Goal: Task Accomplishment & Management: Use online tool/utility

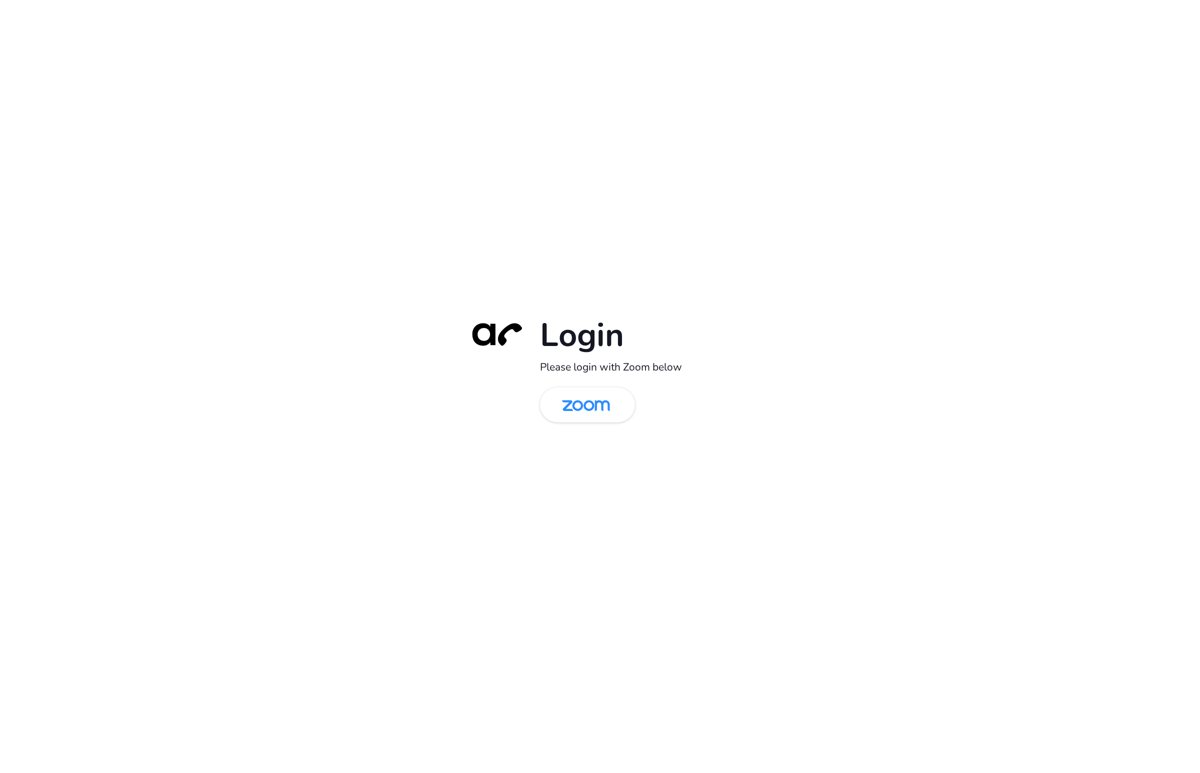
click at [30, 240] on div "Login Please login with Zoom below" at bounding box center [600, 386] width 1200 height 773
drag, startPoint x: 584, startPoint y: 413, endPoint x: 581, endPoint y: 431, distance: 18.7
click at [584, 413] on img at bounding box center [586, 406] width 69 height 33
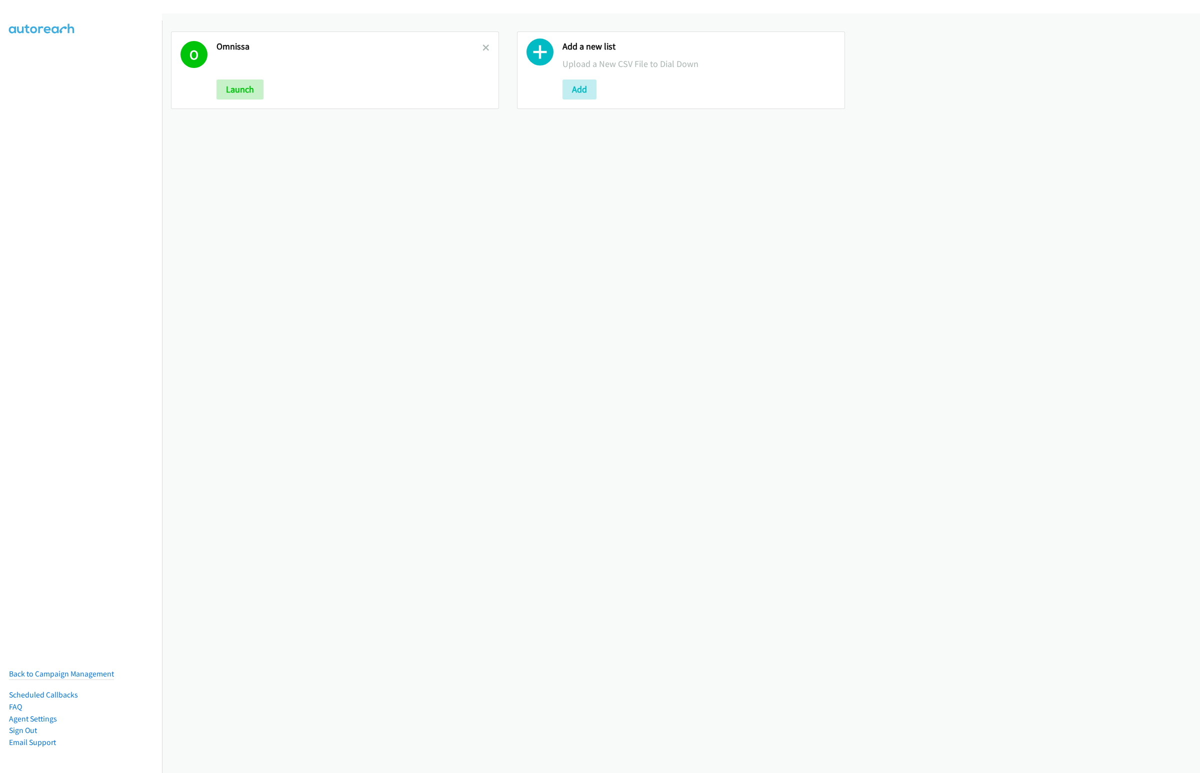
click at [356, 646] on div "O Omnissa Launch Add a new list Upload a New CSV File to Dial Down Add" at bounding box center [681, 394] width 1038 height 760
click at [483, 47] on icon at bounding box center [486, 48] width 7 height 7
click at [243, 95] on button "Add" at bounding box center [234, 90] width 34 height 20
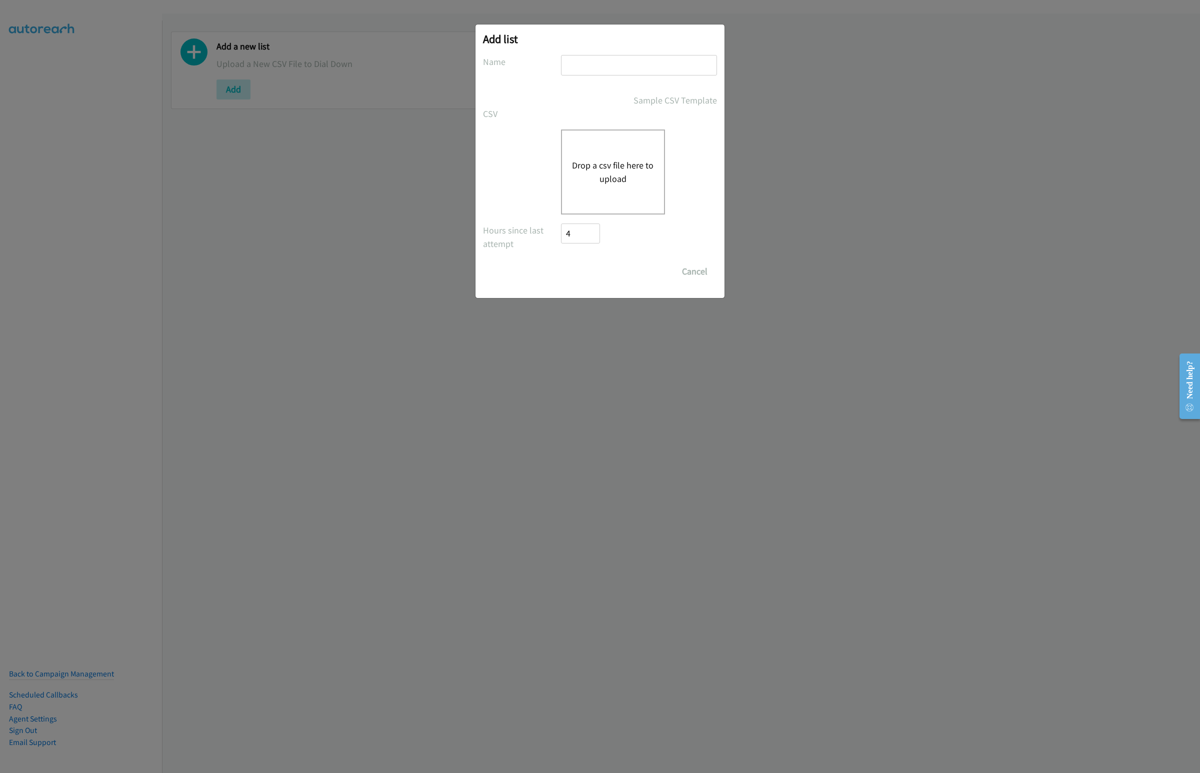
click at [572, 59] on input "text" at bounding box center [639, 65] width 156 height 21
type input "Lenovo"
click at [583, 190] on div "Drop a csv file here to upload" at bounding box center [613, 172] width 104 height 85
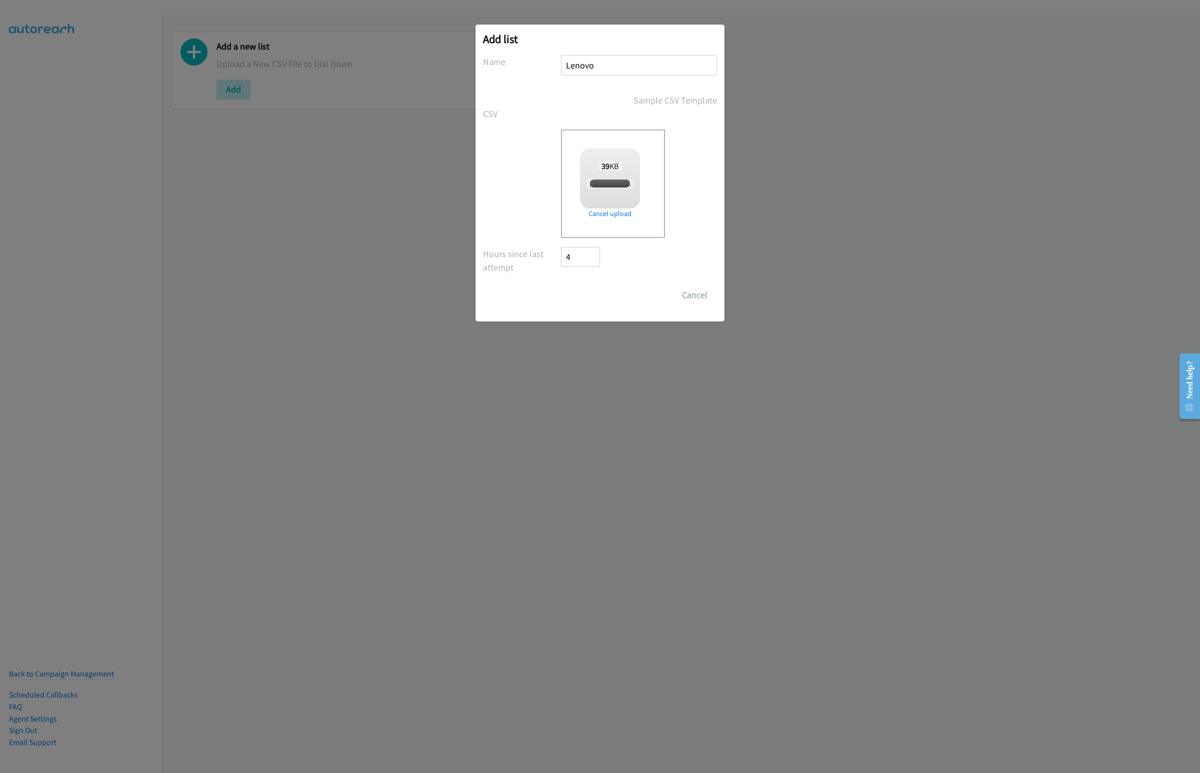
checkbox input "true"
click at [592, 290] on input "Save List" at bounding box center [587, 295] width 53 height 20
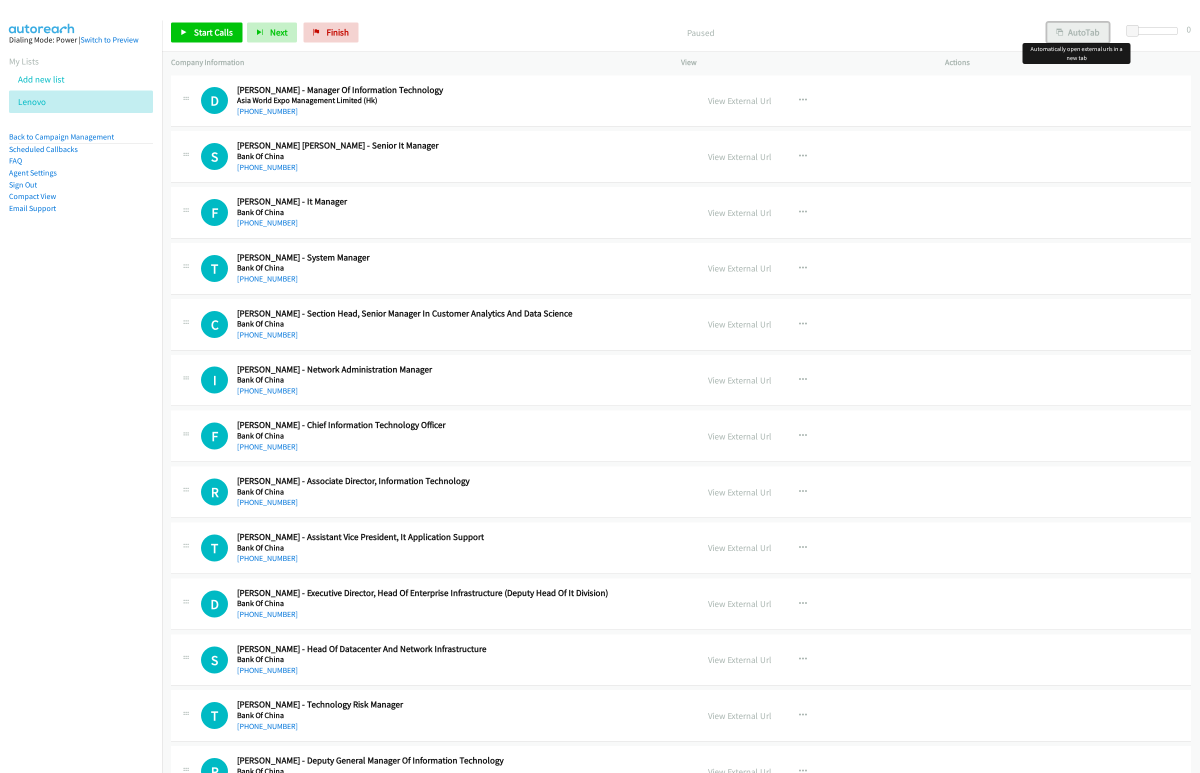
click at [1073, 34] on button "AutoTab" at bounding box center [1078, 33] width 62 height 20
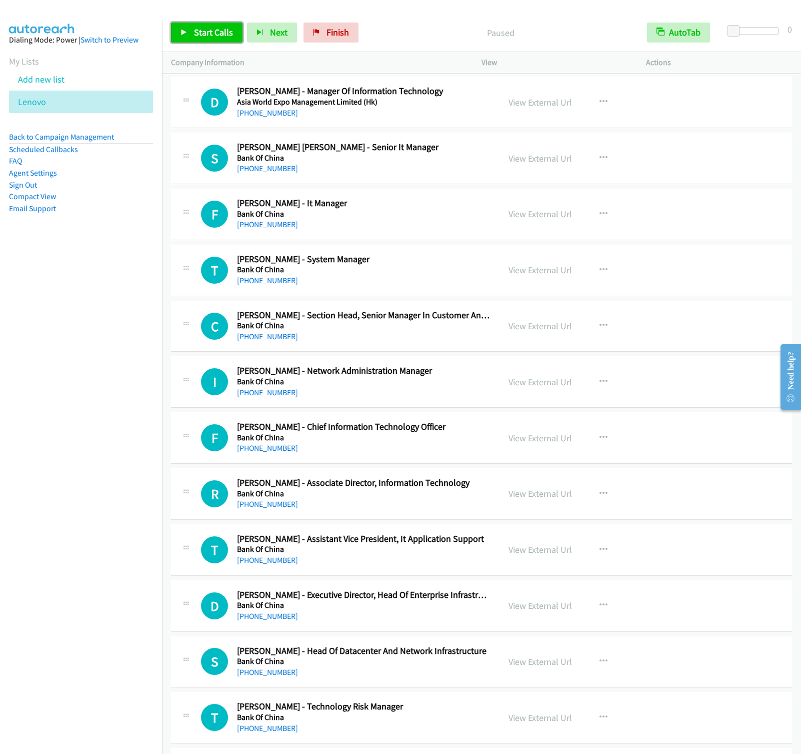
click at [219, 38] on link "Start Calls" at bounding box center [207, 33] width 72 height 20
drag, startPoint x: 244, startPoint y: 21, endPoint x: 247, endPoint y: 47, distance: 25.7
click at [244, 21] on div "Start Calls Pause Next Finish Started AutoTab AutoTab 0" at bounding box center [481, 33] width 639 height 39
click at [247, 47] on div "Start Calls Pause Next Finish Started AutoTab AutoTab 0" at bounding box center [481, 33] width 639 height 39
click at [247, 27] on button "Next" at bounding box center [256, 33] width 50 height 20
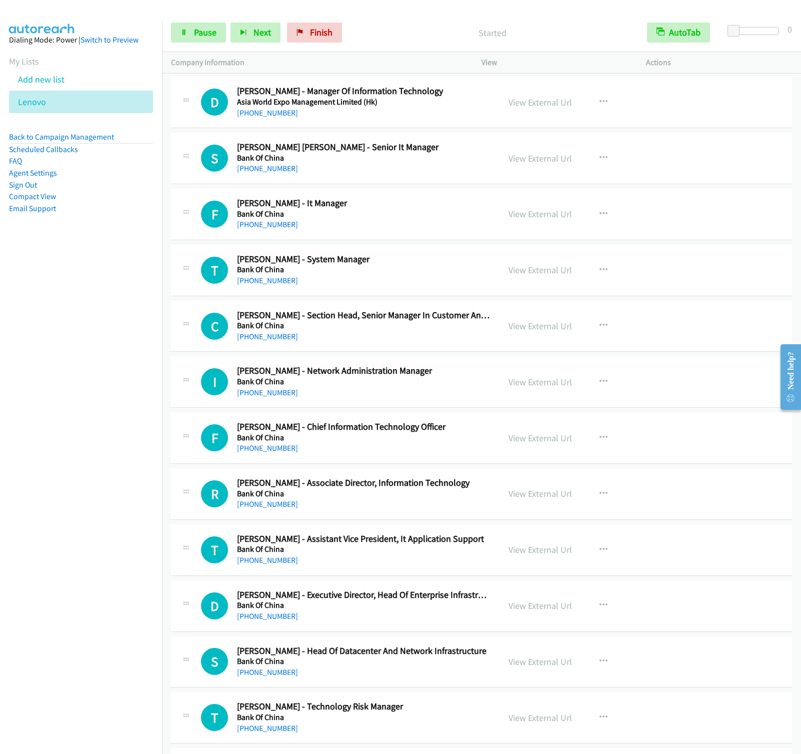
click at [105, 311] on nav "Dialing Mode: Power | Switch to Preview My Lists Add new list Lenovo Back to Ca…" at bounding box center [81, 398] width 163 height 754
click at [255, 27] on span "Next" at bounding box center [263, 33] width 18 height 12
click at [231, 23] on button "Next" at bounding box center [256, 33] width 50 height 20
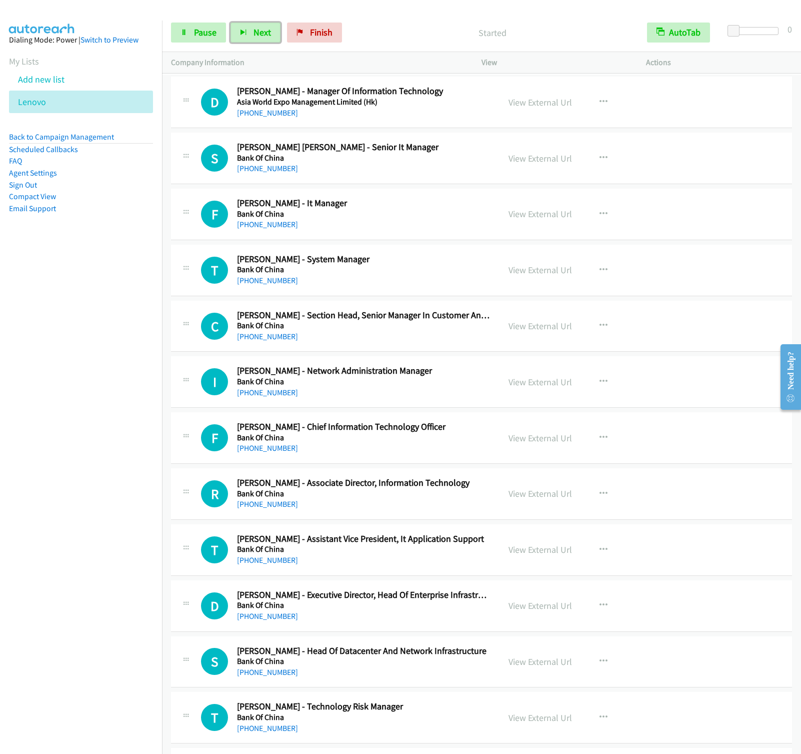
click at [231, 23] on button "Next" at bounding box center [256, 33] width 50 height 20
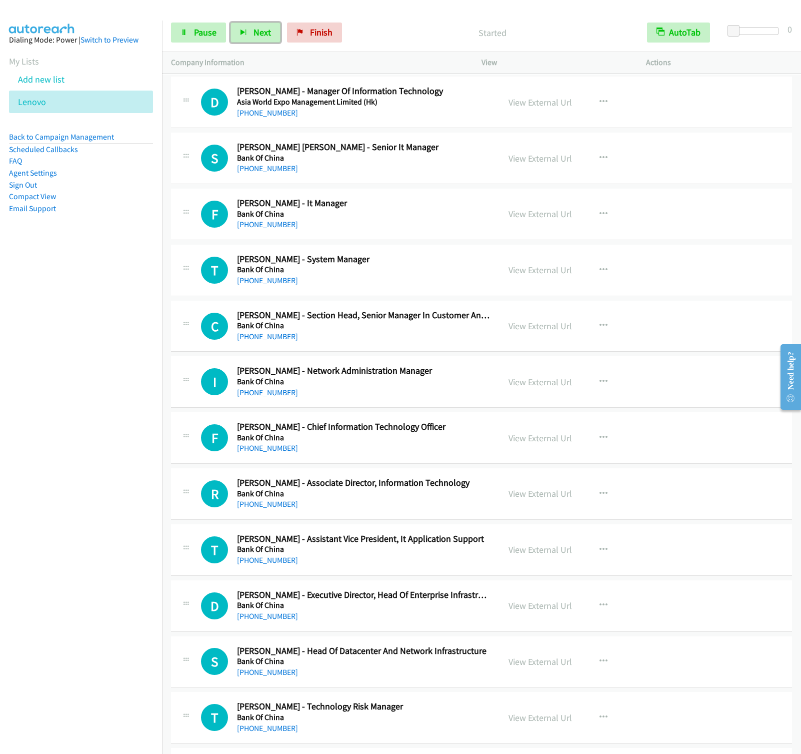
click at [231, 23] on button "Next" at bounding box center [256, 33] width 50 height 20
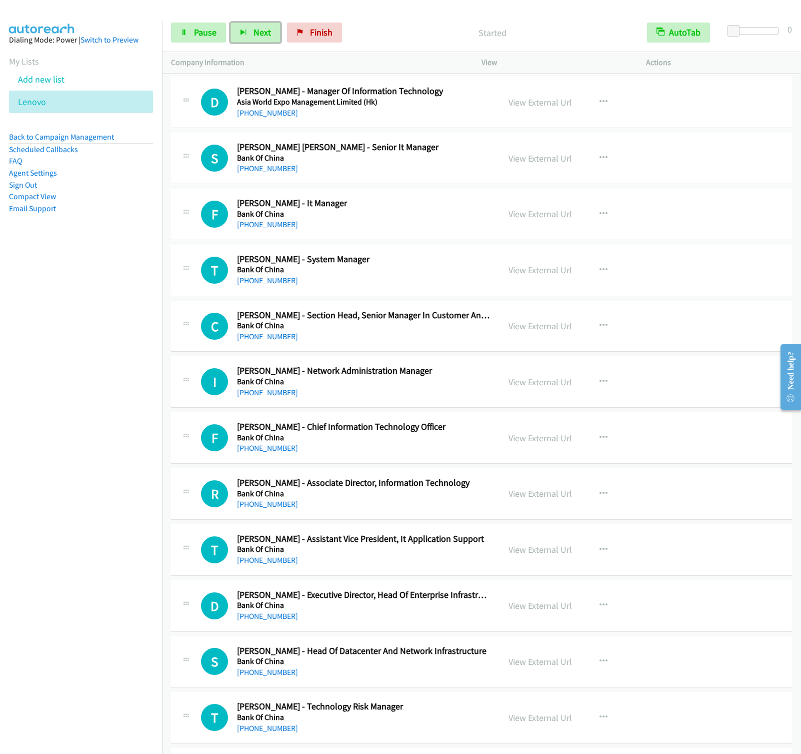
click at [231, 23] on button "Next" at bounding box center [256, 33] width 50 height 20
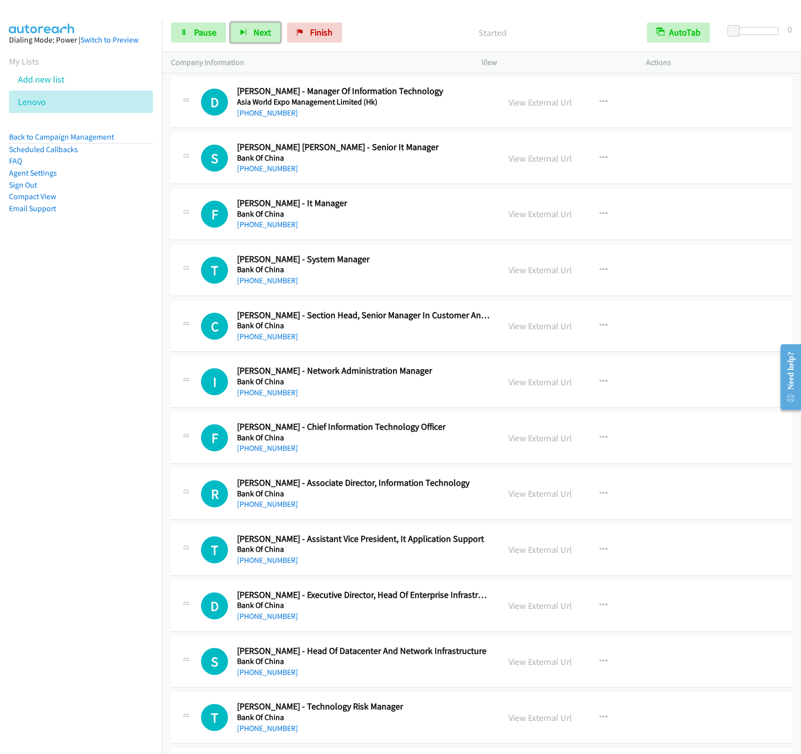
click at [231, 23] on button "Next" at bounding box center [256, 33] width 50 height 20
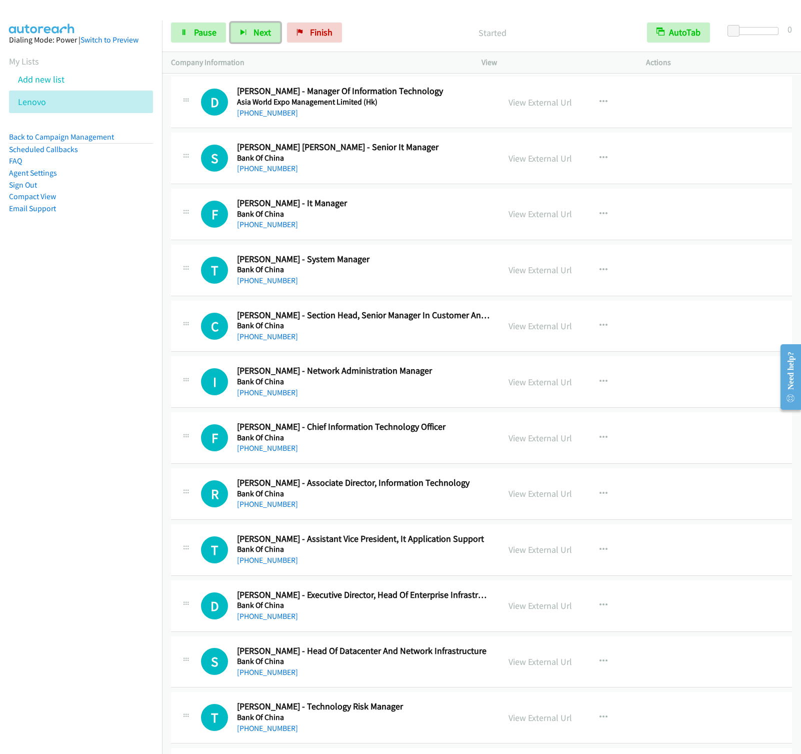
click at [231, 23] on button "Next" at bounding box center [256, 33] width 50 height 20
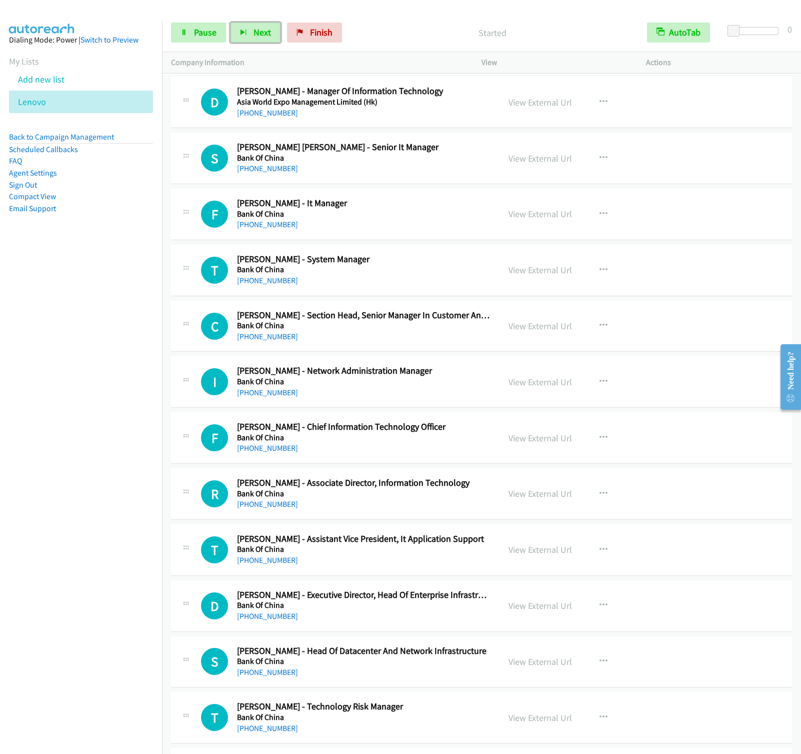
click at [231, 23] on button "Next" at bounding box center [256, 33] width 50 height 20
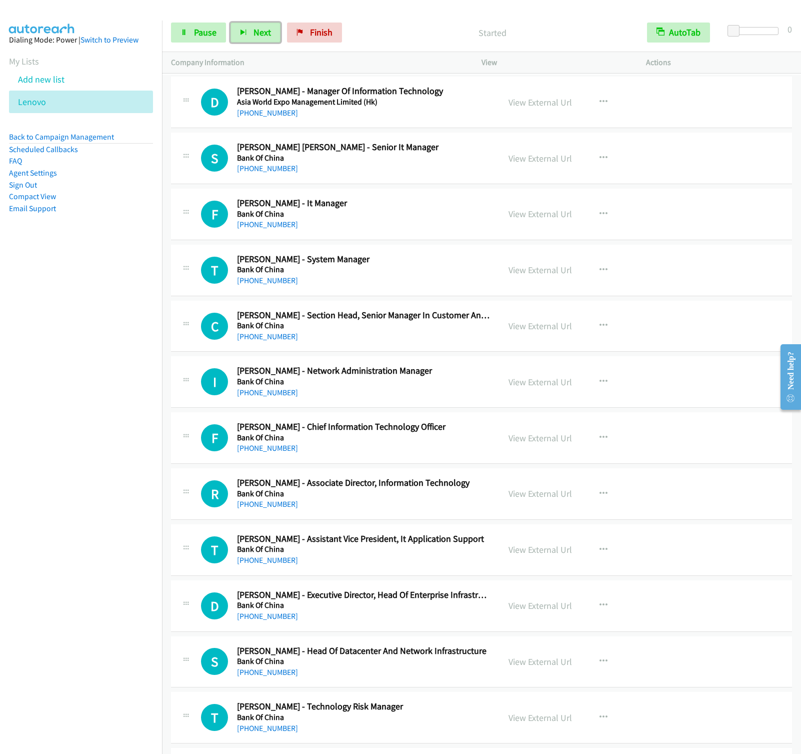
click at [231, 23] on button "Next" at bounding box center [256, 33] width 50 height 20
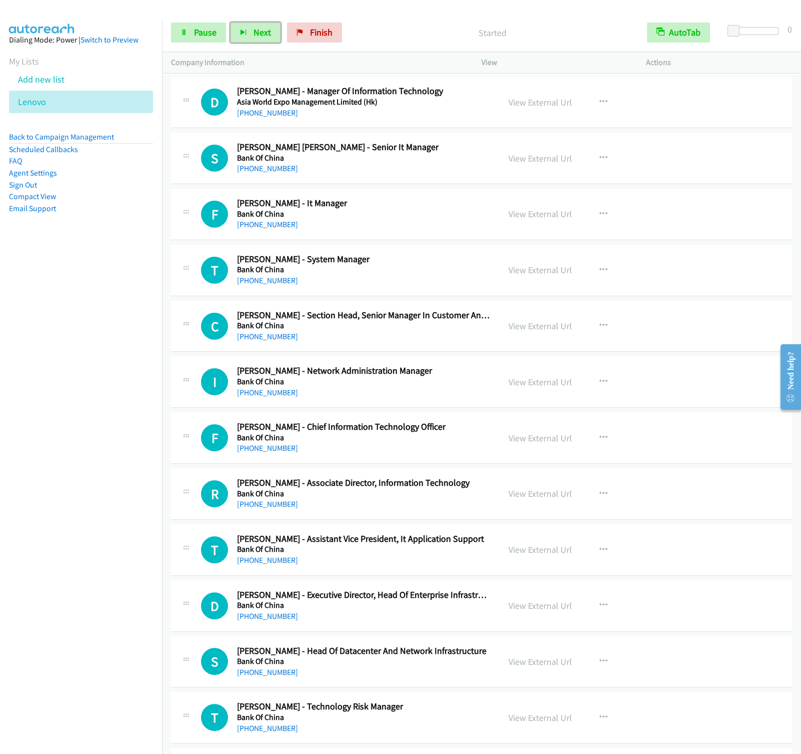
click at [231, 23] on button "Next" at bounding box center [256, 33] width 50 height 20
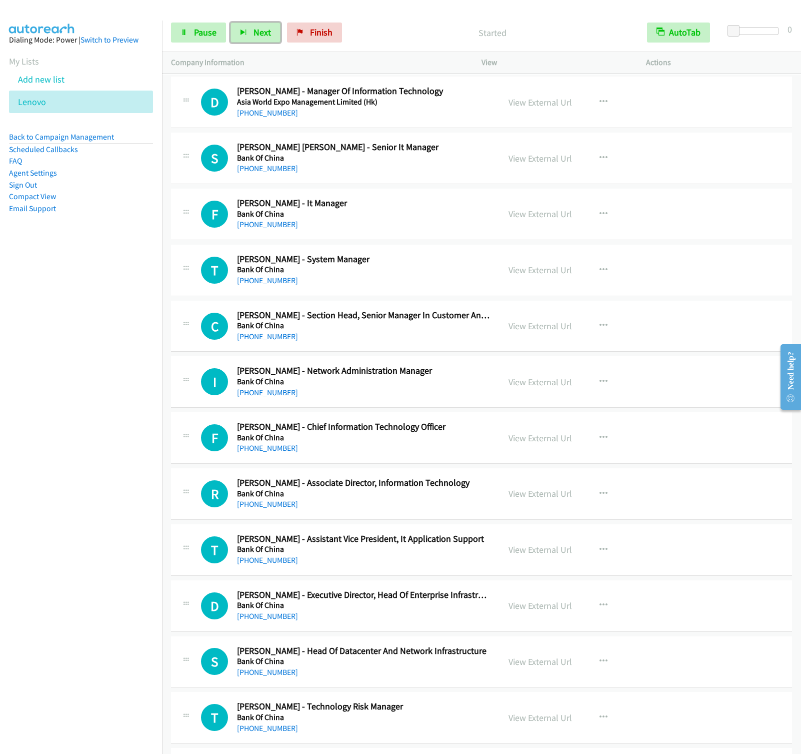
click at [231, 23] on button "Next" at bounding box center [256, 33] width 50 height 20
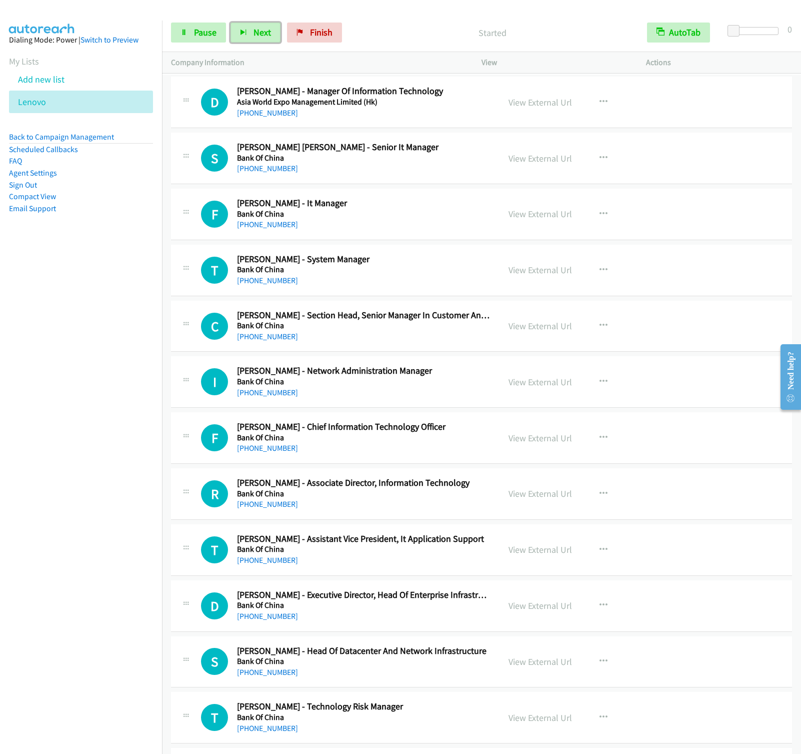
click at [231, 23] on button "Next" at bounding box center [256, 33] width 50 height 20
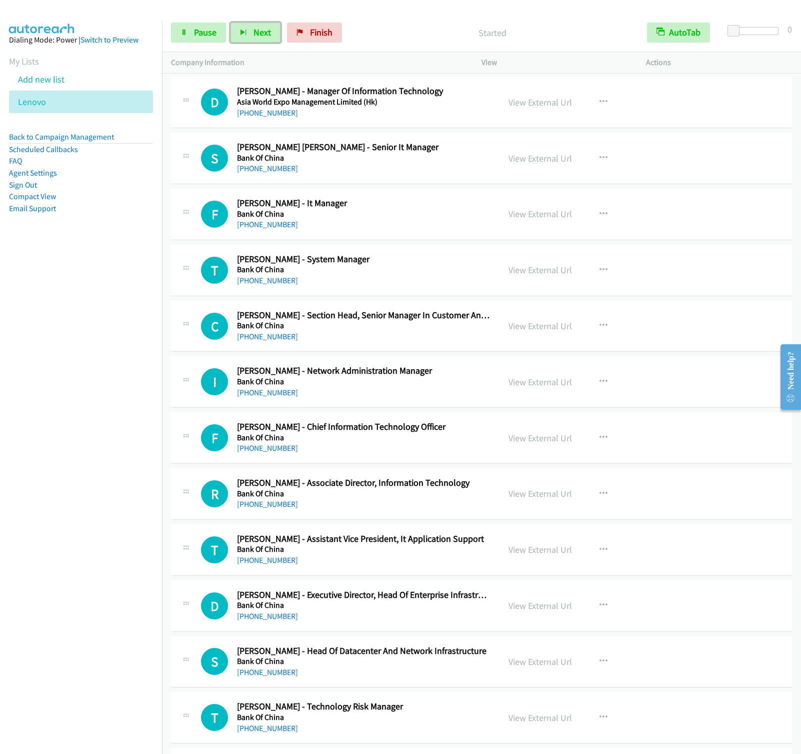
click at [231, 23] on button "Next" at bounding box center [256, 33] width 50 height 20
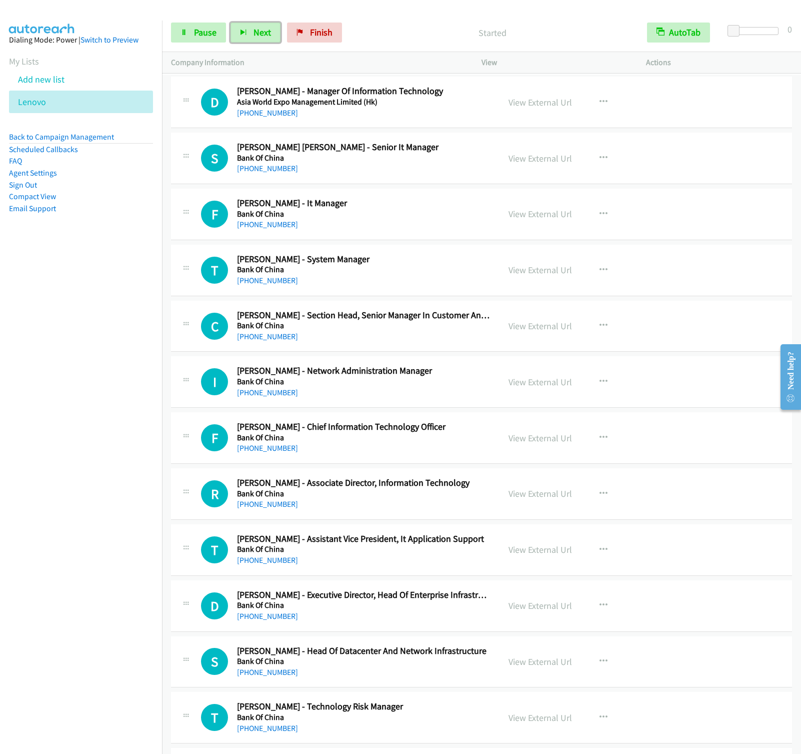
click at [231, 23] on button "Next" at bounding box center [256, 33] width 50 height 20
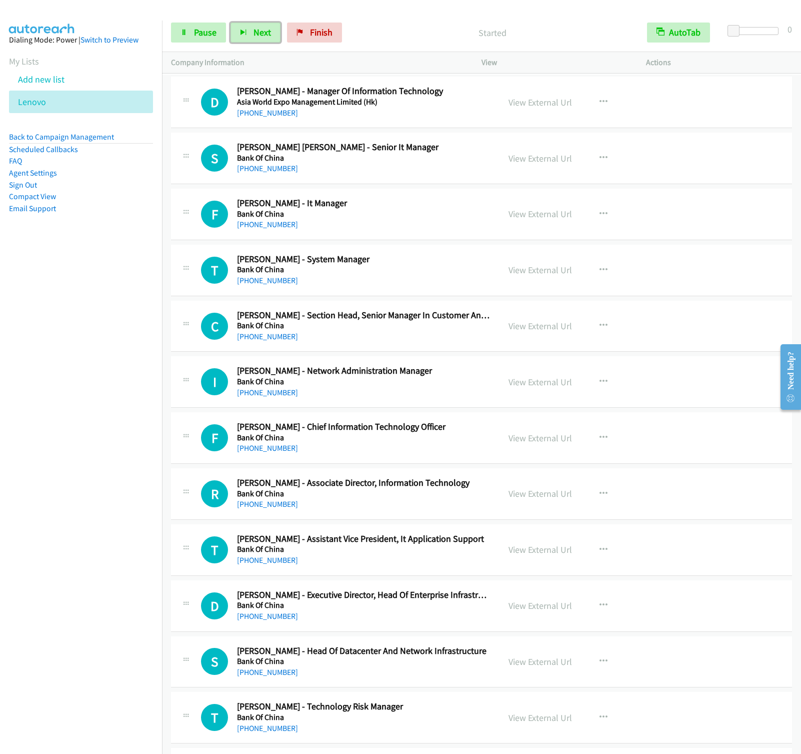
click at [231, 23] on button "Next" at bounding box center [256, 33] width 50 height 20
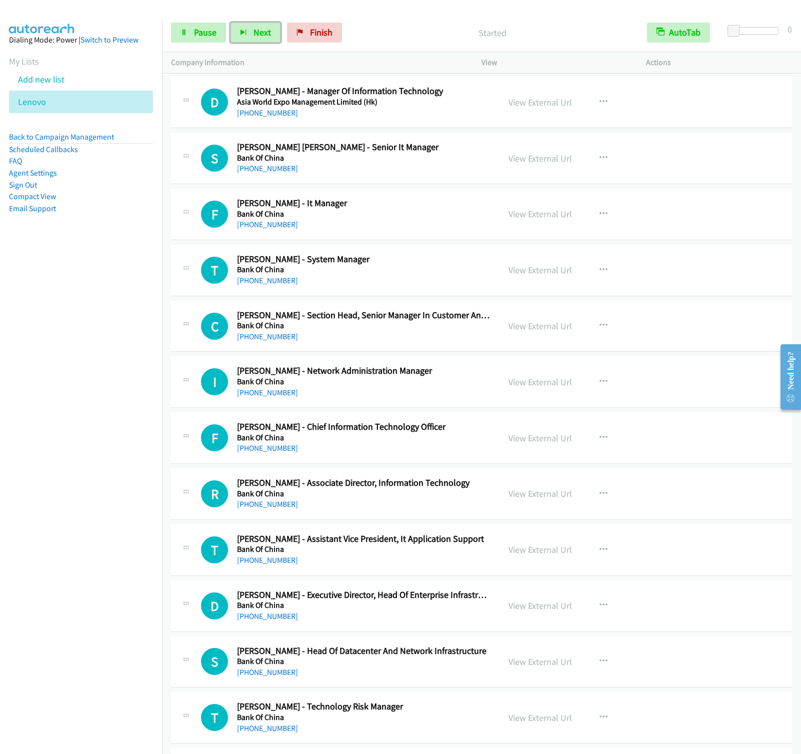
click at [231, 23] on button "Next" at bounding box center [256, 33] width 50 height 20
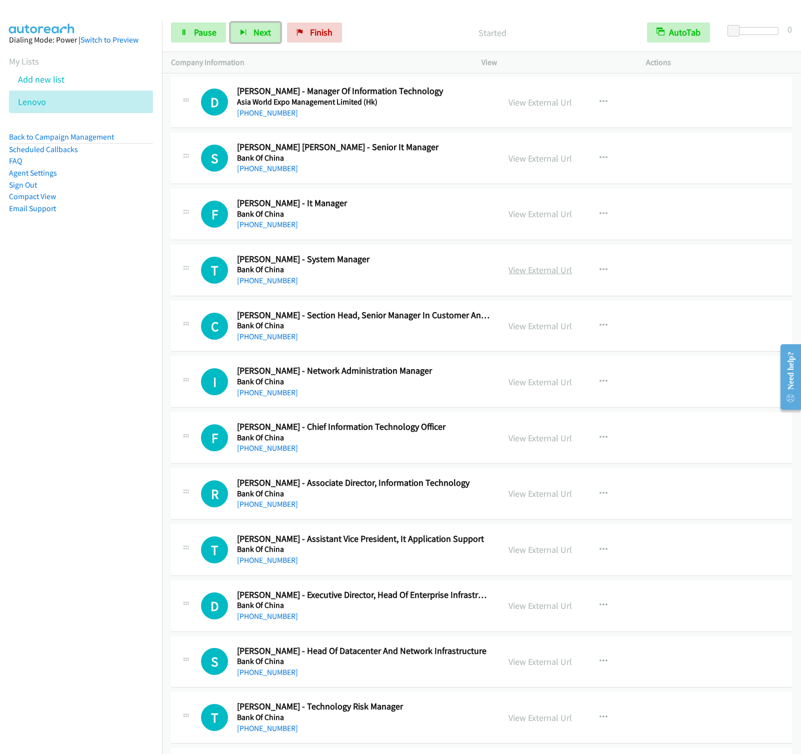
click at [231, 23] on button "Next" at bounding box center [256, 33] width 50 height 20
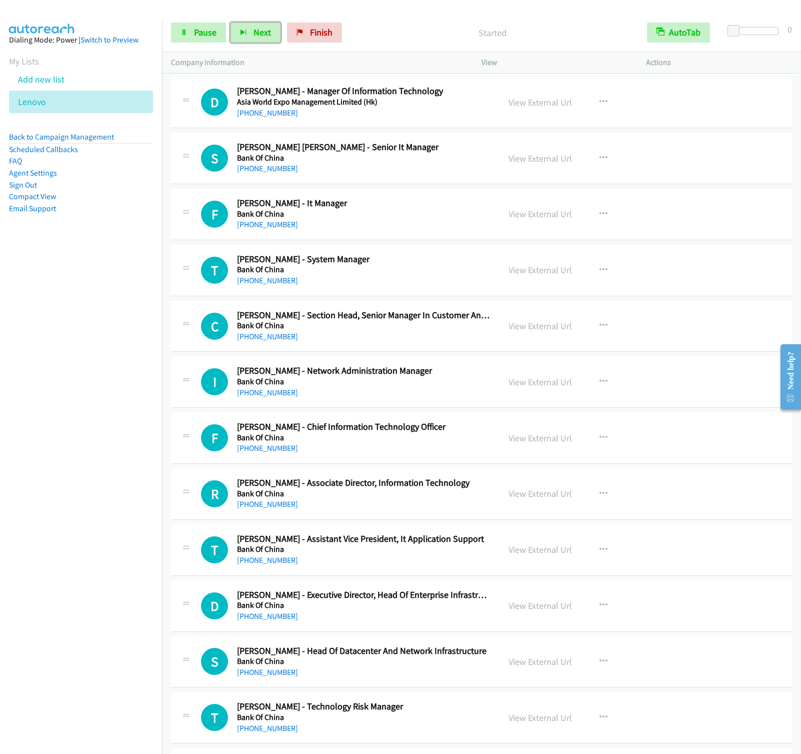
click at [231, 23] on button "Next" at bounding box center [256, 33] width 50 height 20
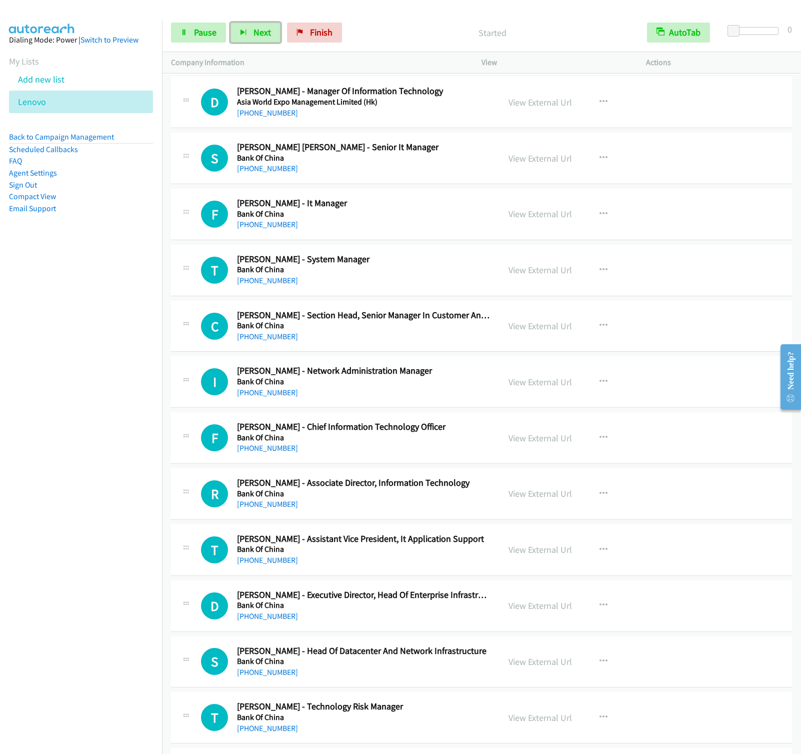
click at [231, 23] on button "Next" at bounding box center [256, 33] width 50 height 20
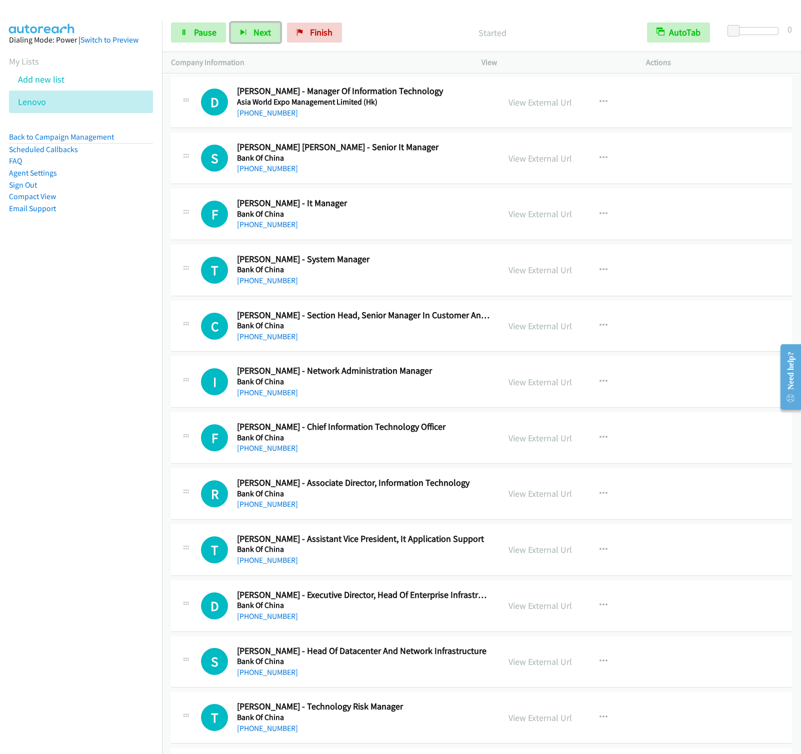
click at [231, 23] on button "Next" at bounding box center [256, 33] width 50 height 20
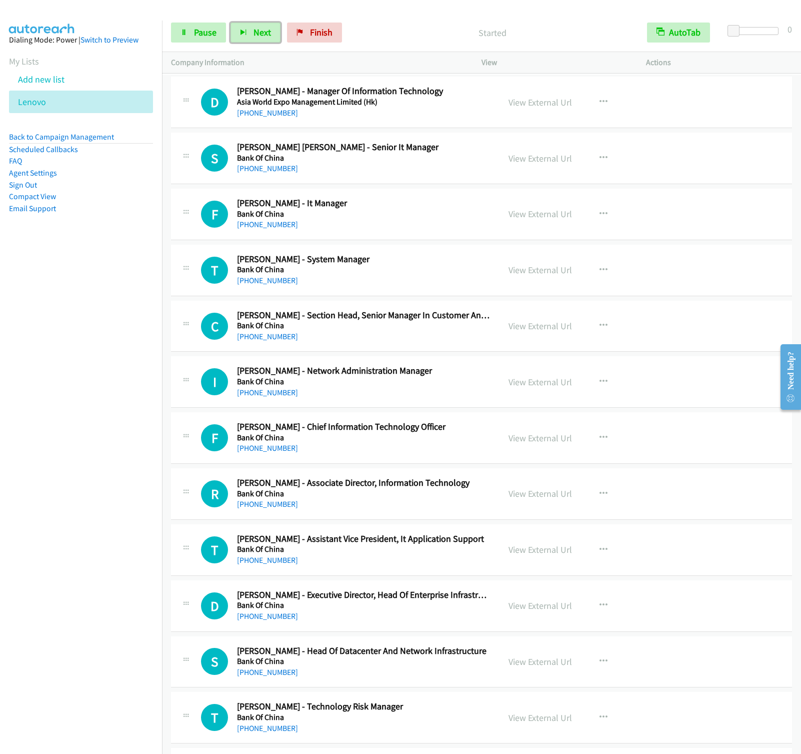
click at [231, 23] on button "Next" at bounding box center [256, 33] width 50 height 20
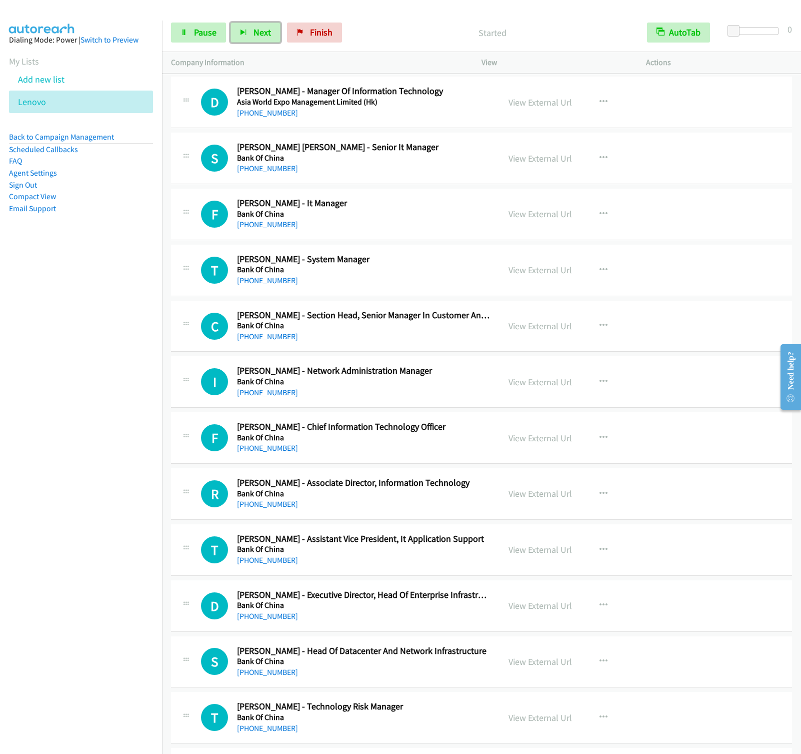
click at [231, 23] on button "Next" at bounding box center [256, 33] width 50 height 20
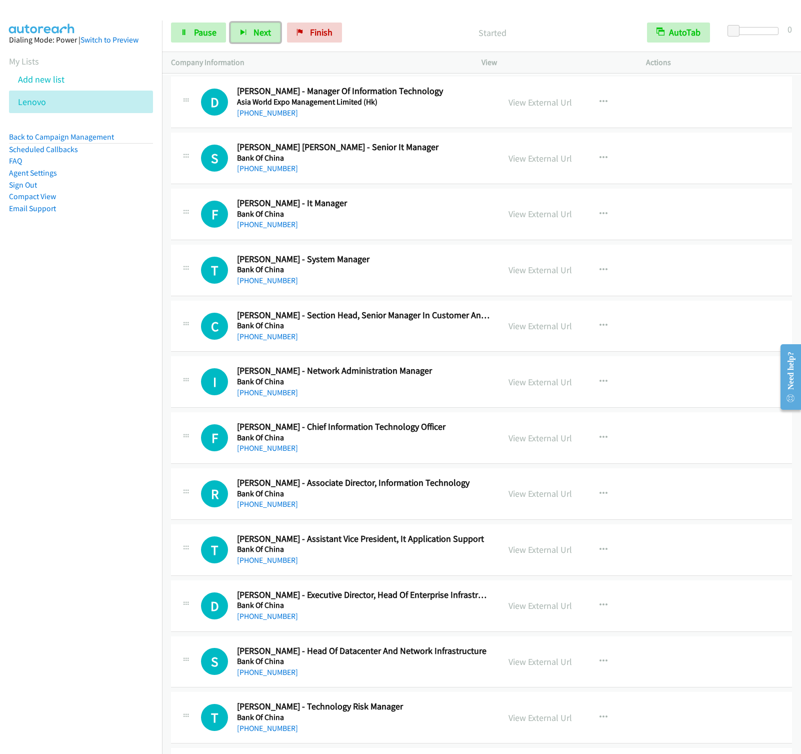
click at [231, 23] on button "Next" at bounding box center [256, 33] width 50 height 20
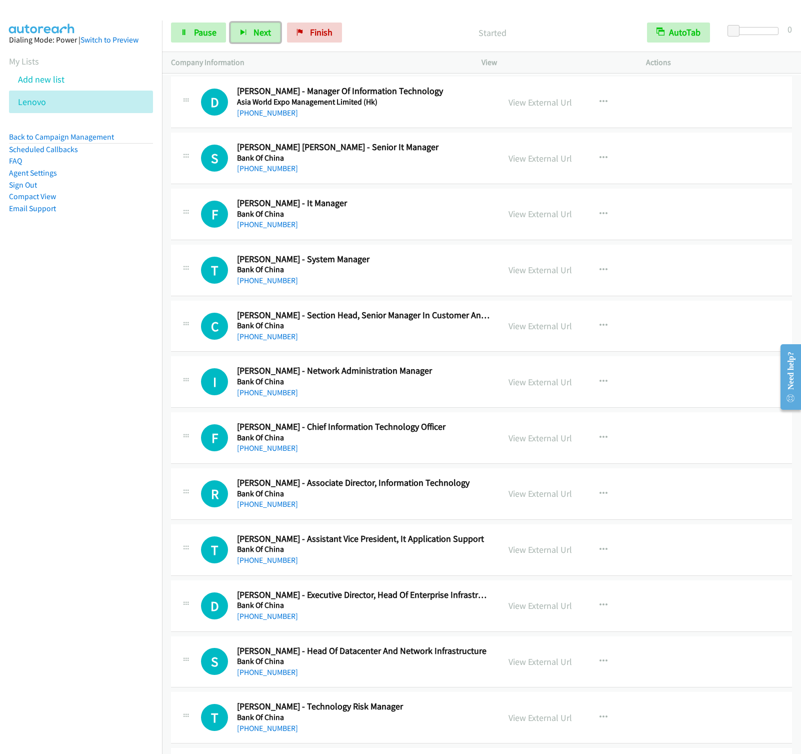
click at [231, 23] on button "Next" at bounding box center [256, 33] width 50 height 20
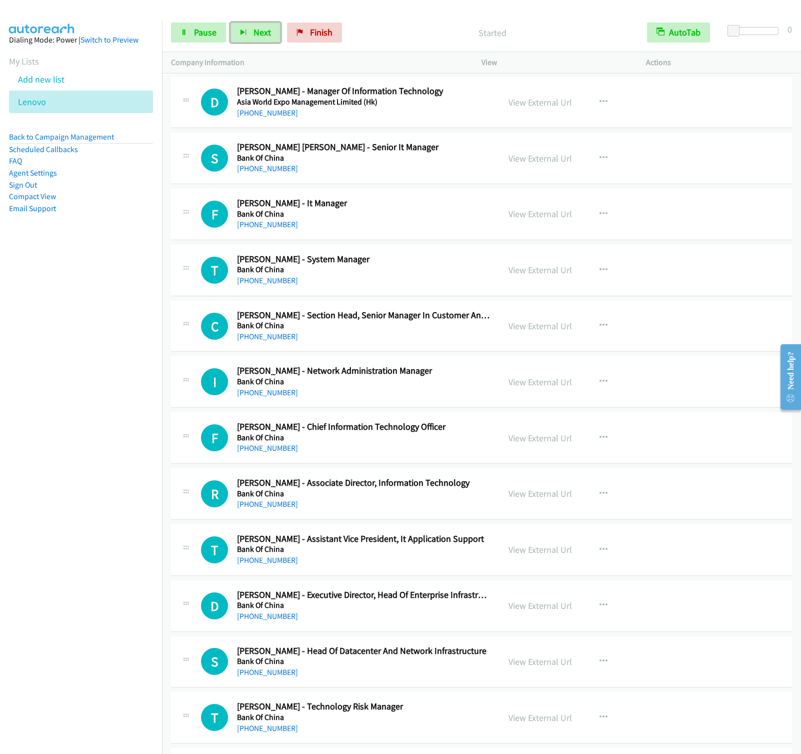
click at [231, 23] on button "Next" at bounding box center [256, 33] width 50 height 20
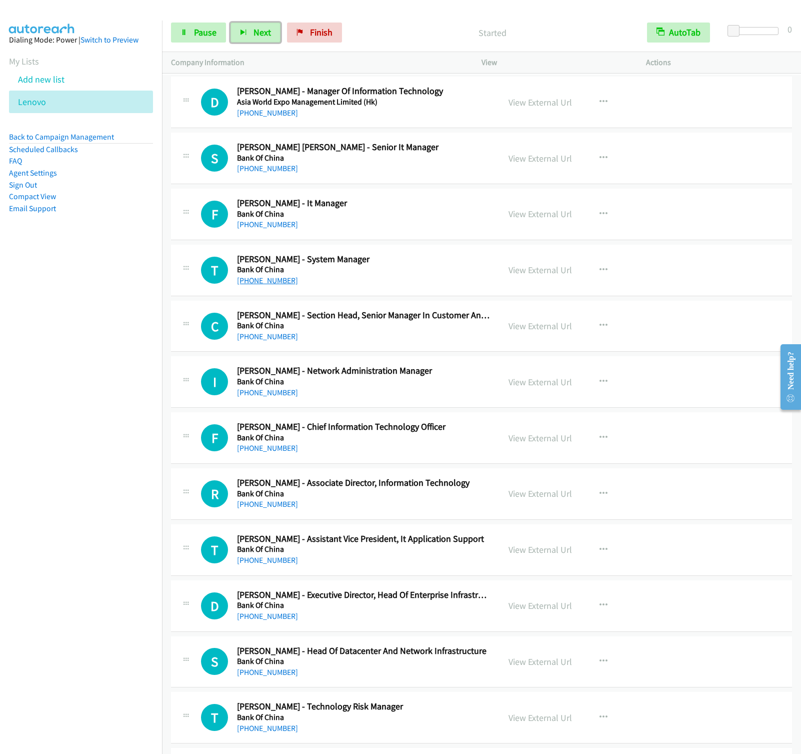
click at [231, 23] on button "Next" at bounding box center [256, 33] width 50 height 20
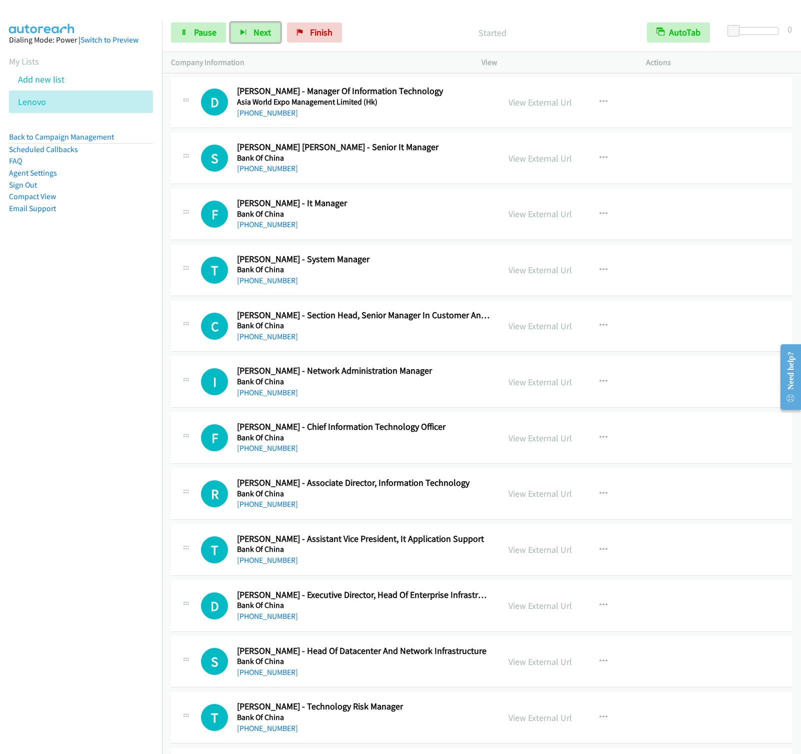
click at [231, 23] on button "Next" at bounding box center [256, 33] width 50 height 20
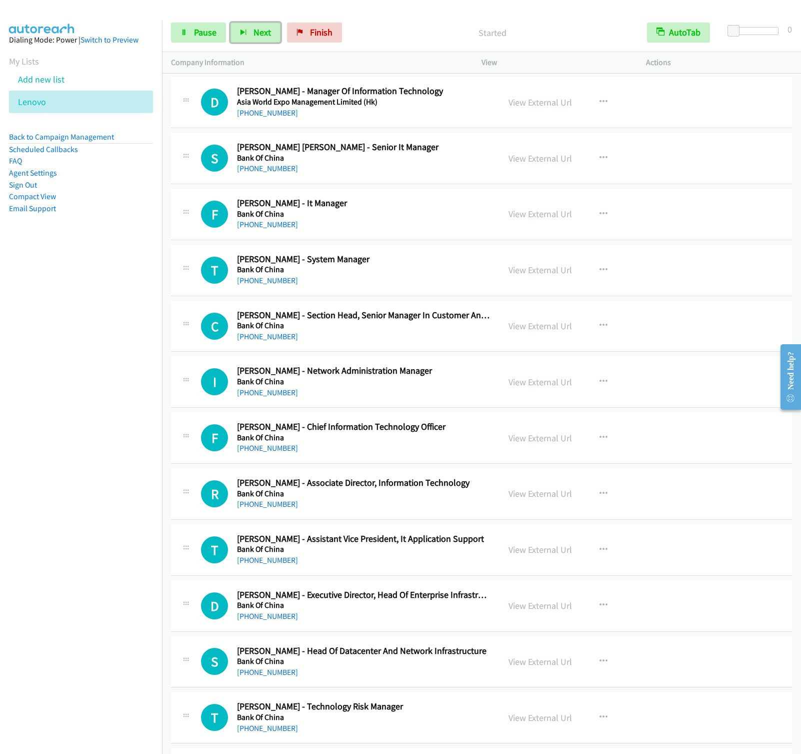
click at [231, 23] on button "Next" at bounding box center [256, 33] width 50 height 20
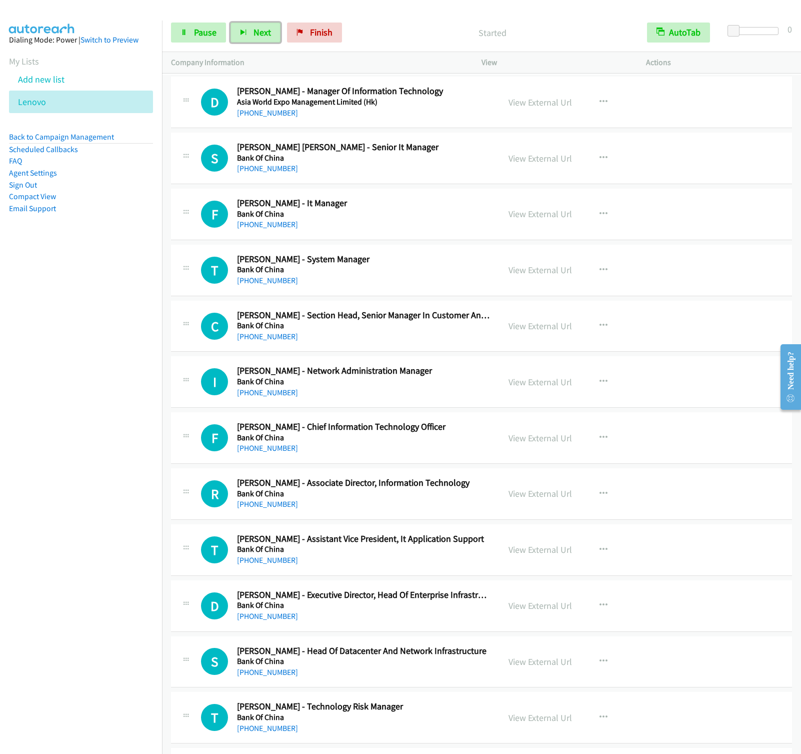
click at [231, 23] on button "Next" at bounding box center [256, 33] width 50 height 20
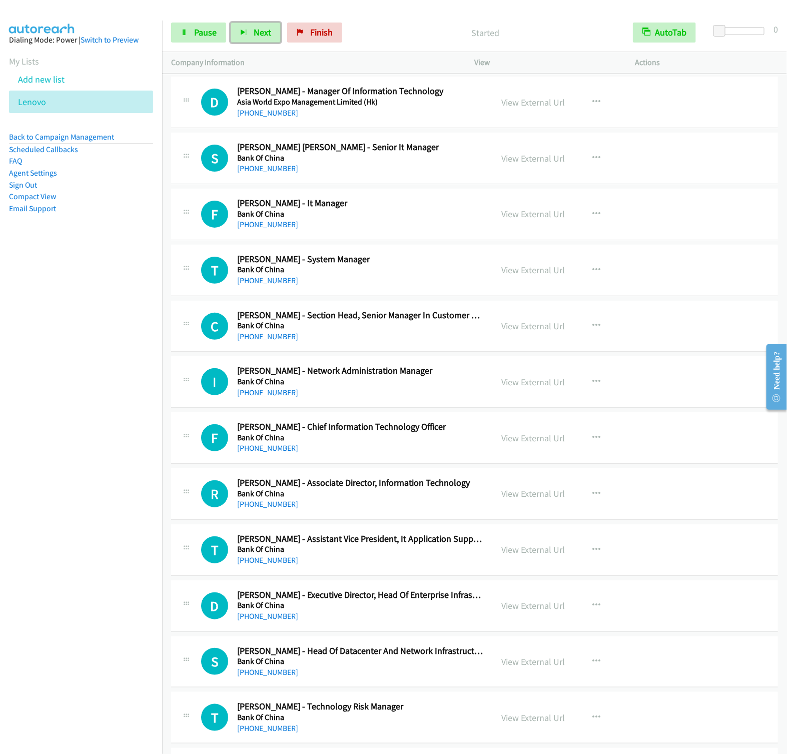
click at [231, 23] on button "Next" at bounding box center [256, 33] width 50 height 20
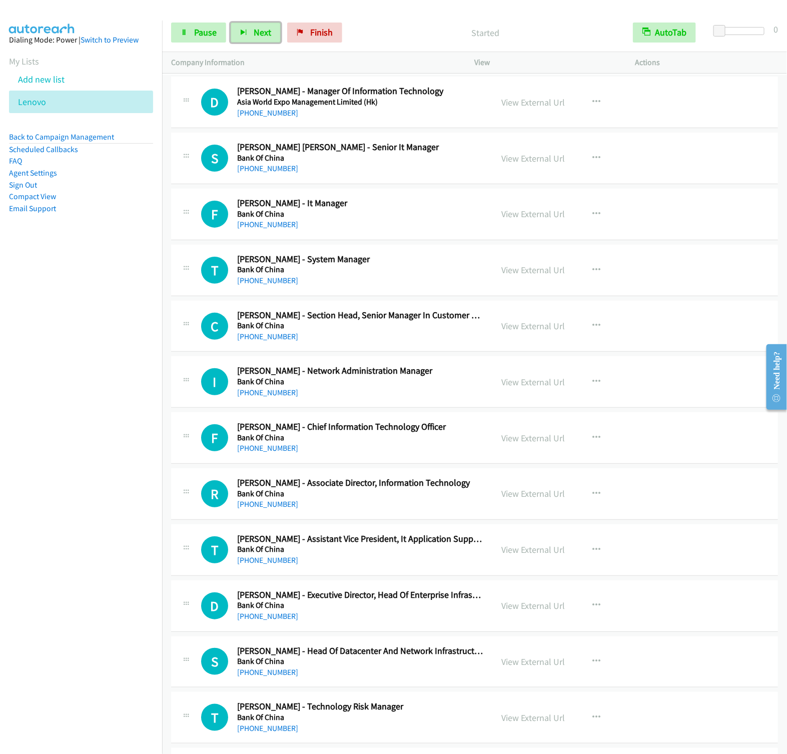
click at [231, 23] on button "Next" at bounding box center [256, 33] width 50 height 20
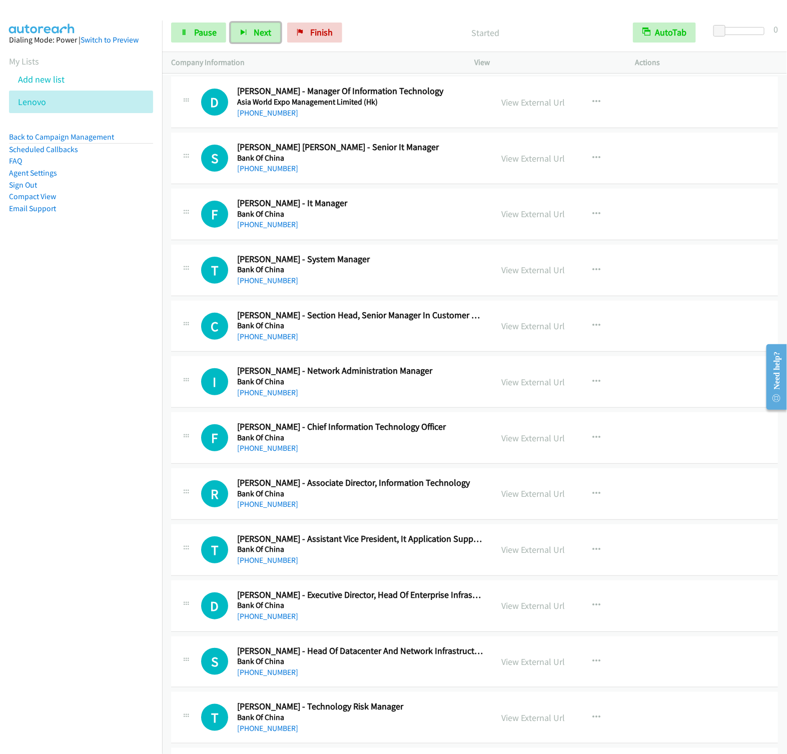
click at [231, 23] on button "Next" at bounding box center [256, 33] width 50 height 20
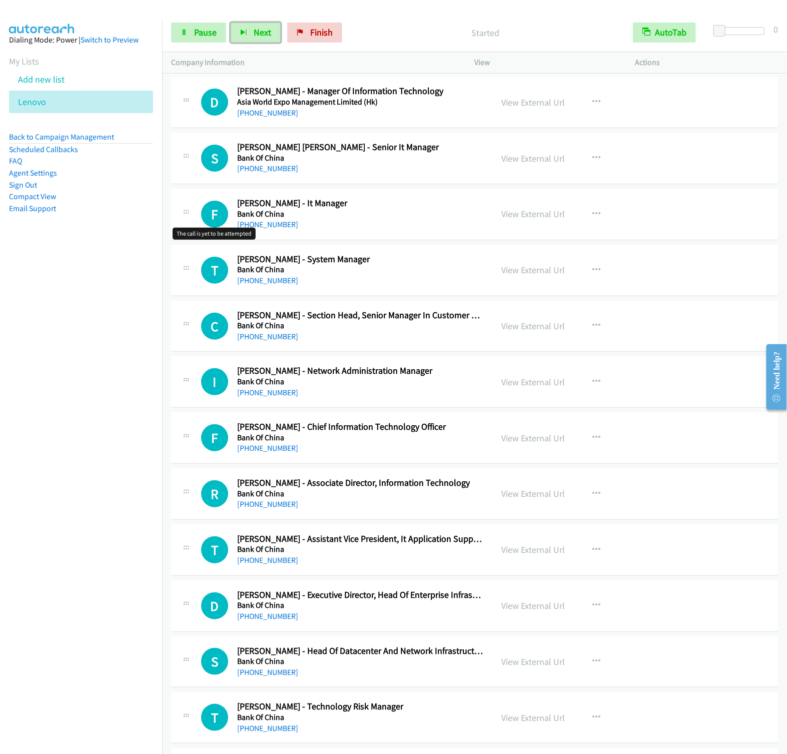
click at [231, 23] on button "Next" at bounding box center [256, 33] width 50 height 20
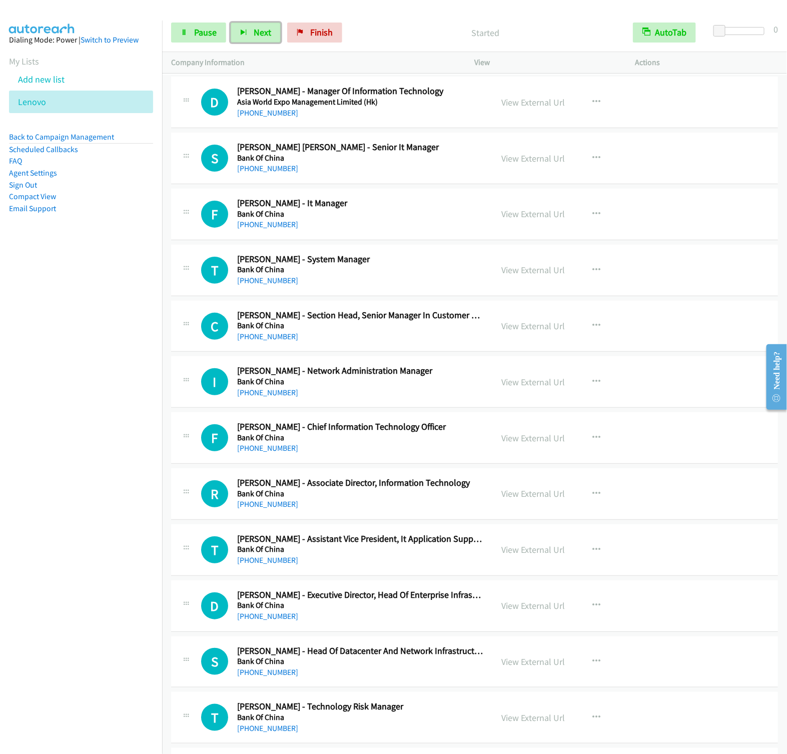
click at [231, 23] on button "Next" at bounding box center [256, 33] width 50 height 20
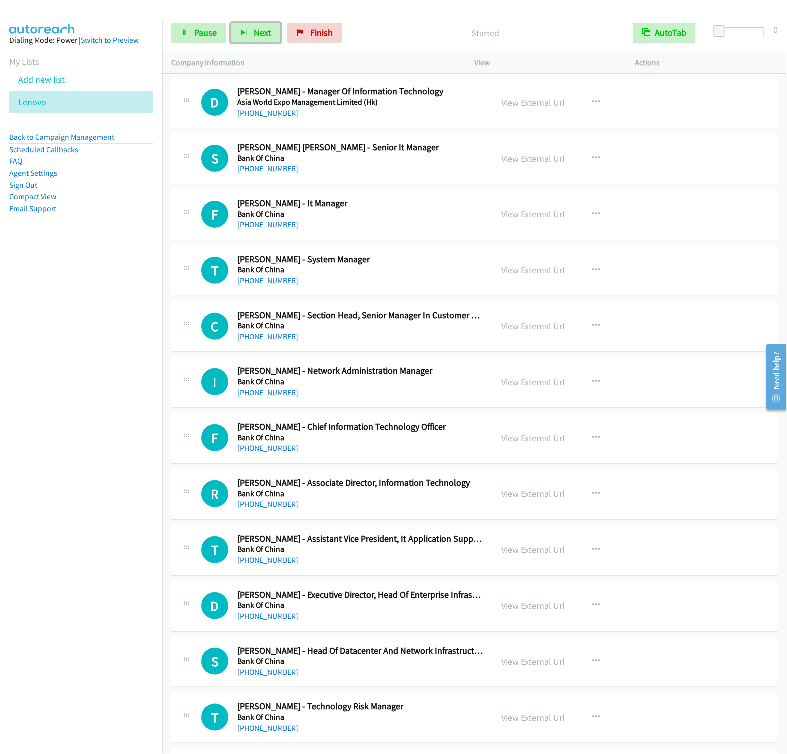
click at [231, 23] on button "Next" at bounding box center [256, 33] width 50 height 20
click at [256, 47] on div "Start Calls Pause Next Finish Started AutoTab AutoTab 0" at bounding box center [474, 33] width 625 height 39
click at [256, 41] on button "Next" at bounding box center [256, 33] width 50 height 20
click at [231, 23] on button "Next" at bounding box center [256, 33] width 50 height 20
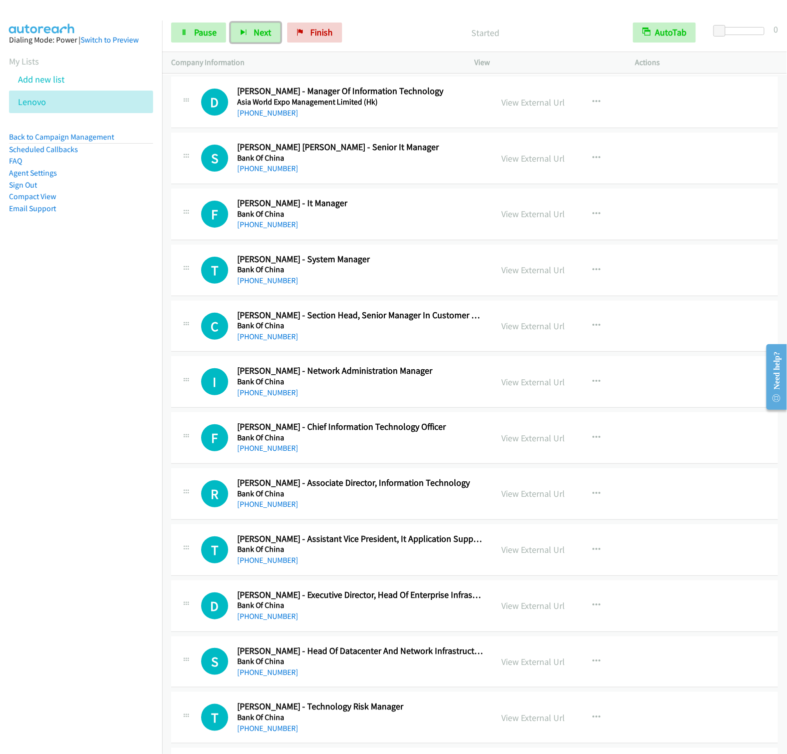
click at [231, 23] on button "Next" at bounding box center [256, 33] width 50 height 20
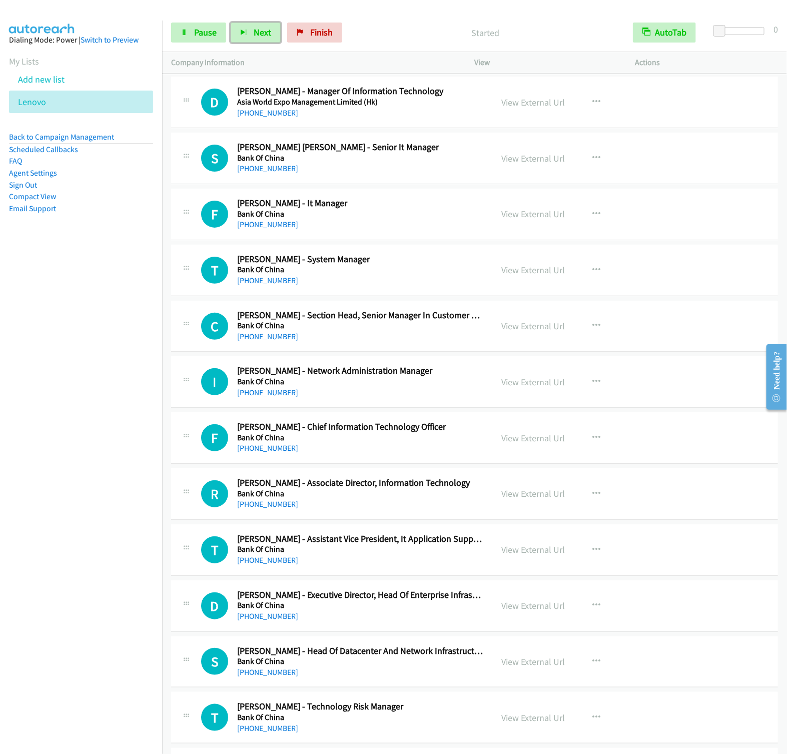
click at [231, 23] on button "Next" at bounding box center [256, 33] width 50 height 20
click at [95, 290] on nav "Dialing Mode: Power | Switch to Preview My Lists Add new list Lenovo Back to Ca…" at bounding box center [81, 398] width 163 height 754
